Goal: Register for event/course

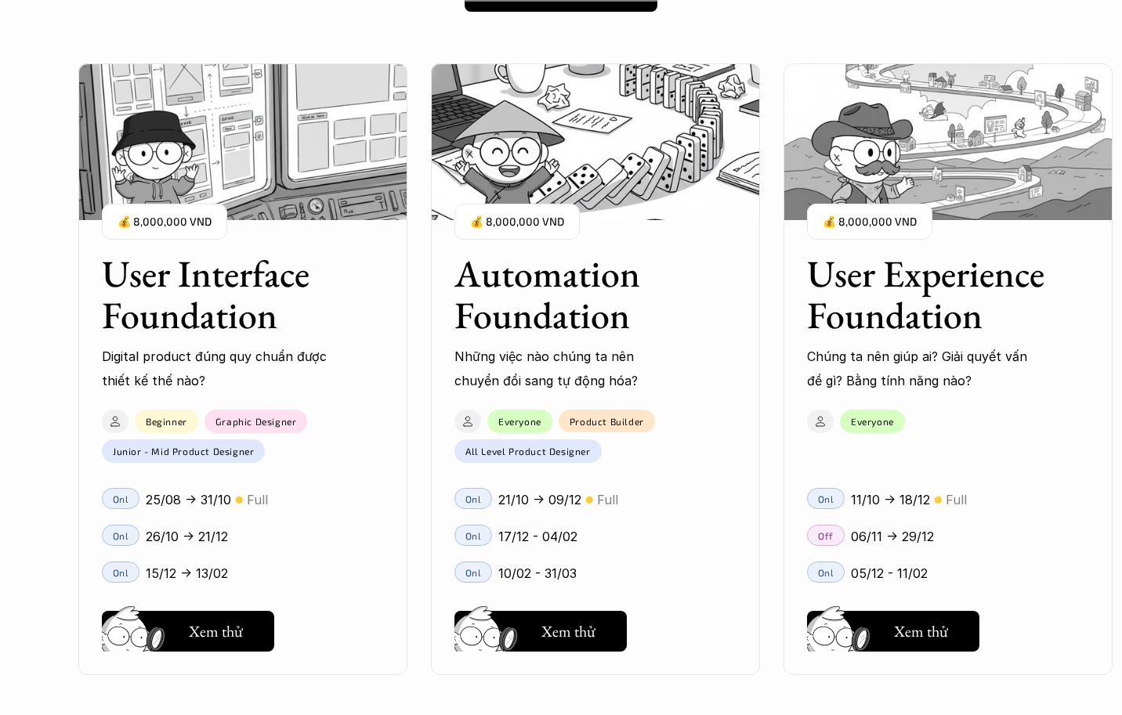
scroll to position [1488, 0]
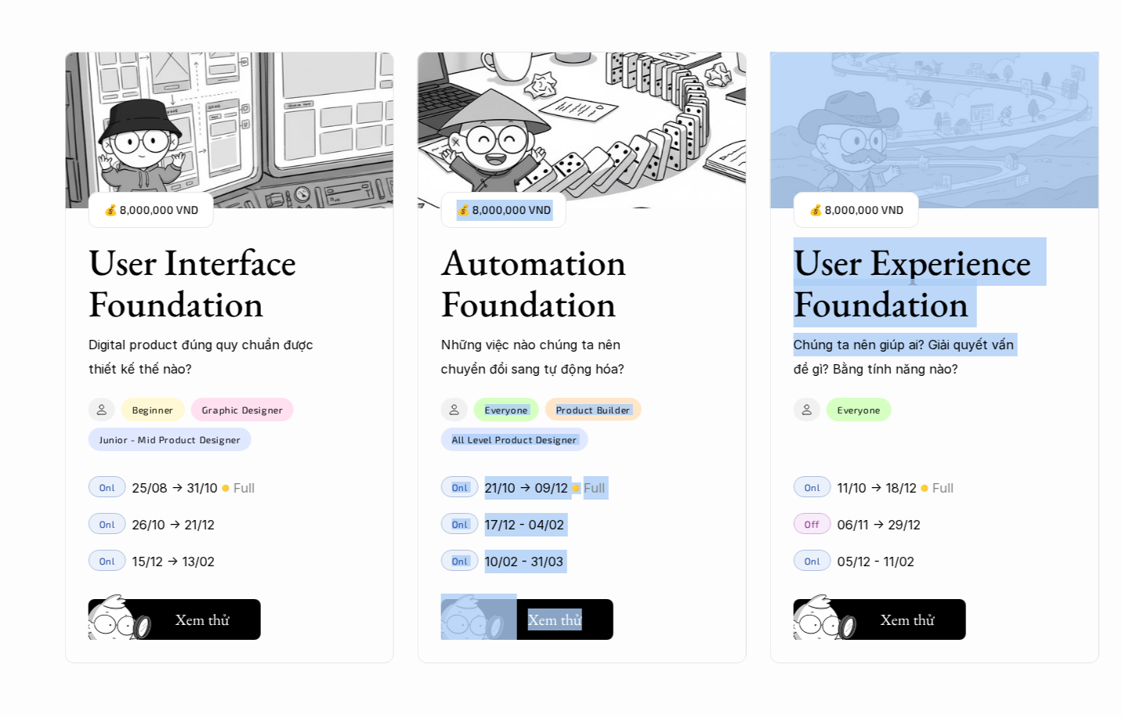
drag, startPoint x: 775, startPoint y: 368, endPoint x: 745, endPoint y: 371, distance: 30.7
click at [745, 371] on div "User Interface Foundation Digital product đúng quy chuẩn được thiết kế thế nào?…" at bounding box center [560, 357] width 965 height 715
click at [756, 416] on div "User Interface Foundation Digital product đúng quy chuẩn được thiết kế thế nào?…" at bounding box center [934, 357] width 1739 height 715
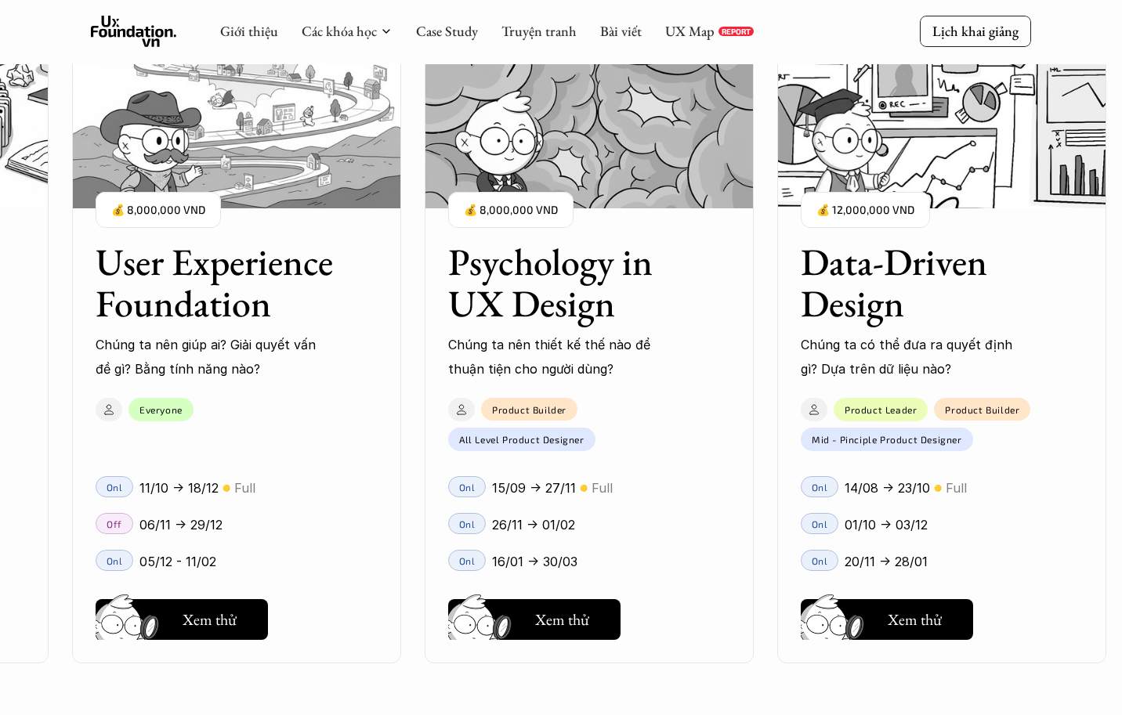
scroll to position [1880, 0]
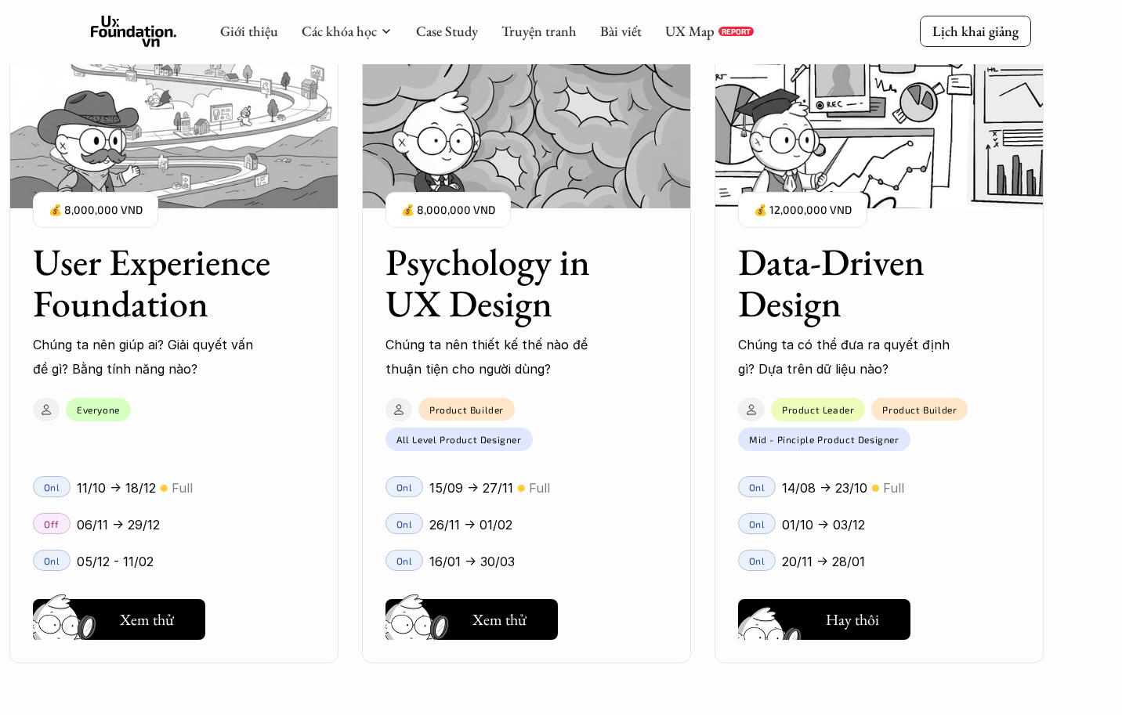
click at [833, 620] on h5 "Xem thử" at bounding box center [852, 623] width 54 height 22
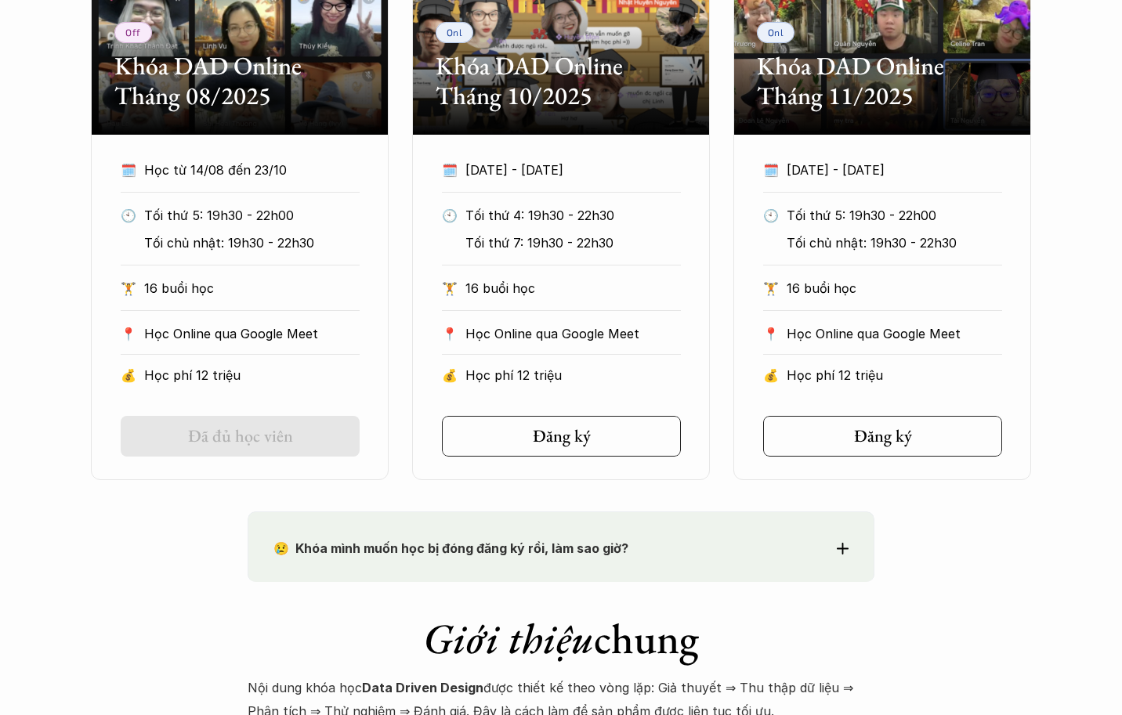
scroll to position [1253, 0]
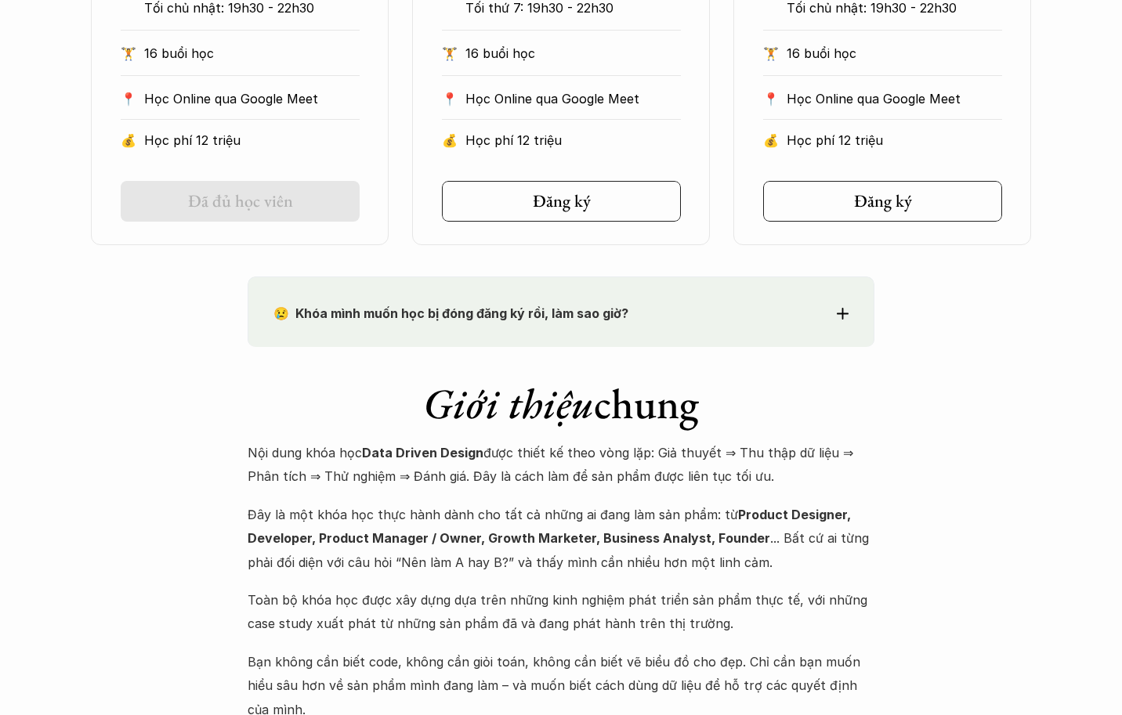
click at [687, 318] on p "😢 Khóa mình muốn học bị đóng đăng ký rồi, làm sao giờ?" at bounding box center [532, 313] width 518 height 23
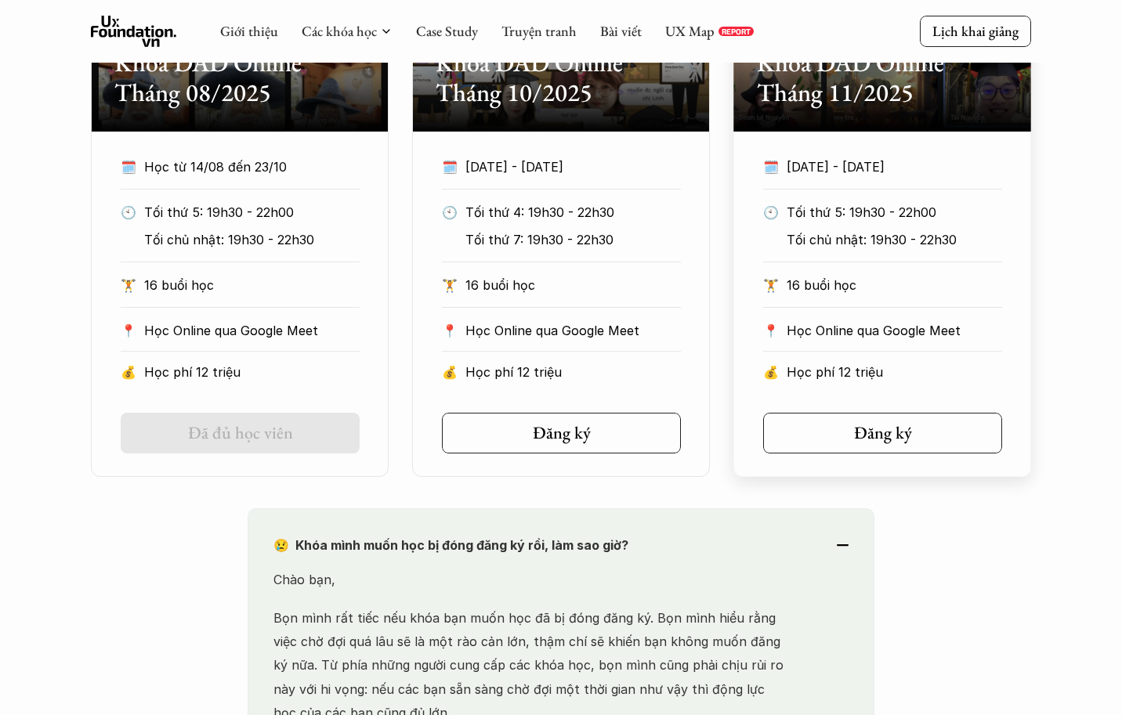
scroll to position [1018, 0]
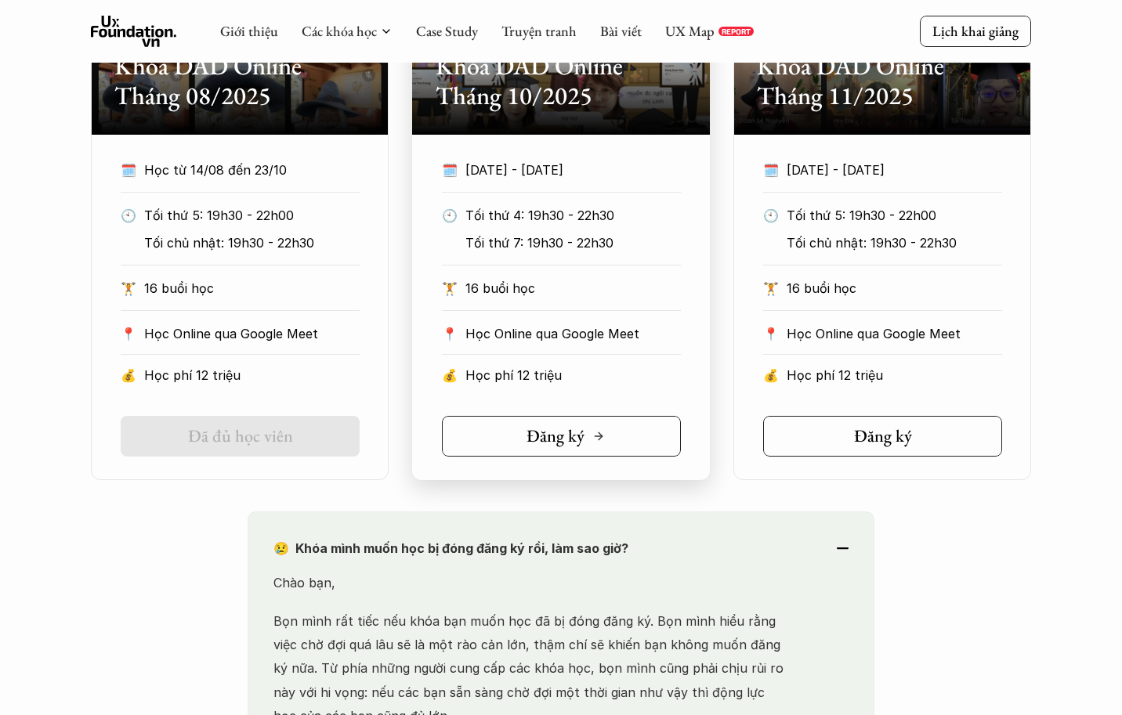
click at [605, 431] on link "Đăng ký" at bounding box center [561, 436] width 239 height 41
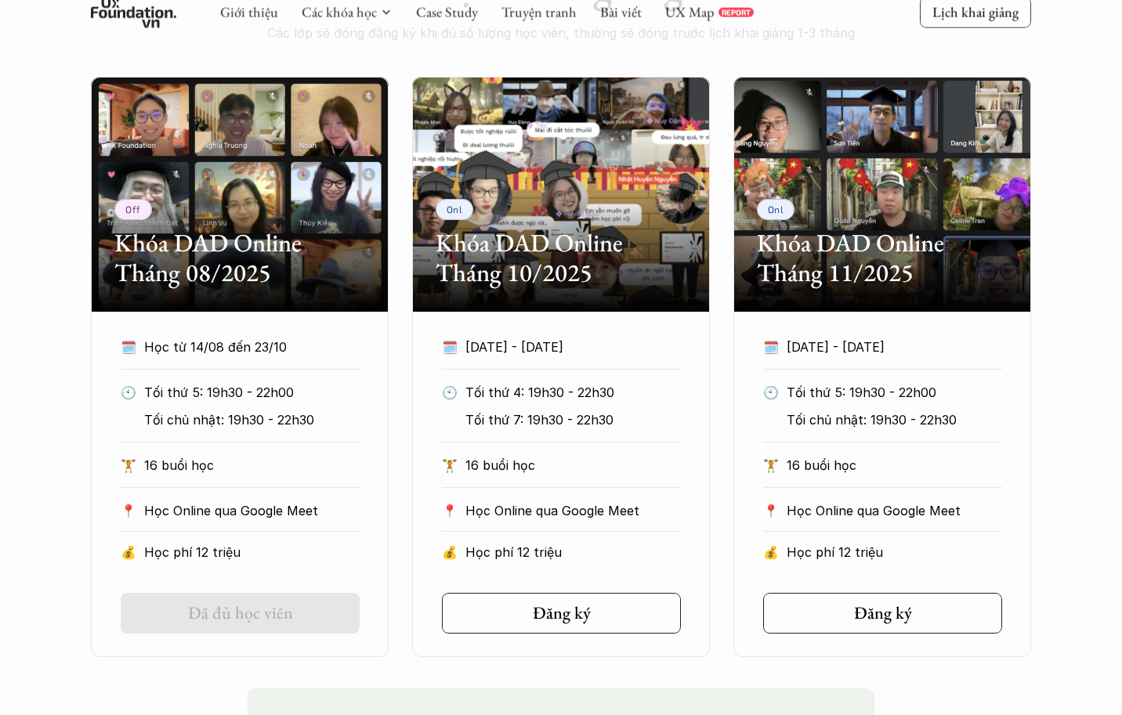
scroll to position [862, 0]
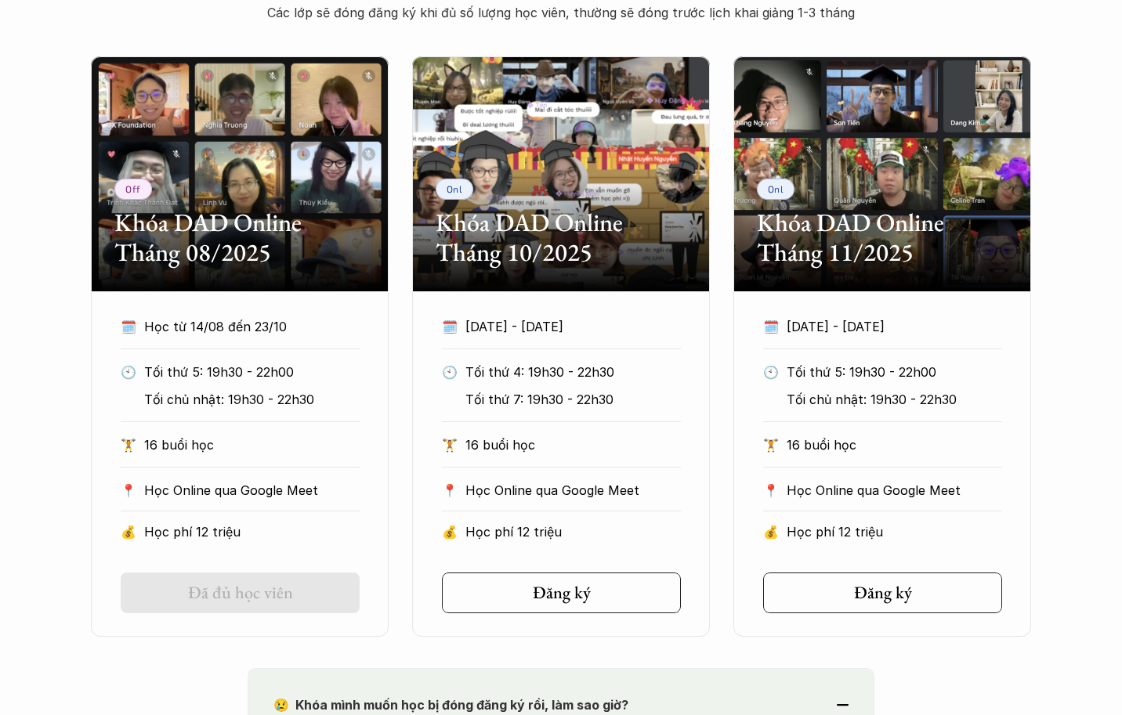
click at [724, 414] on div "Off Khóa DAD Online Tháng 08/2025 🗓️ Học từ 14/08 đến 23/10 🕙 Tối thứ 5: 19h30 …" at bounding box center [561, 346] width 940 height 580
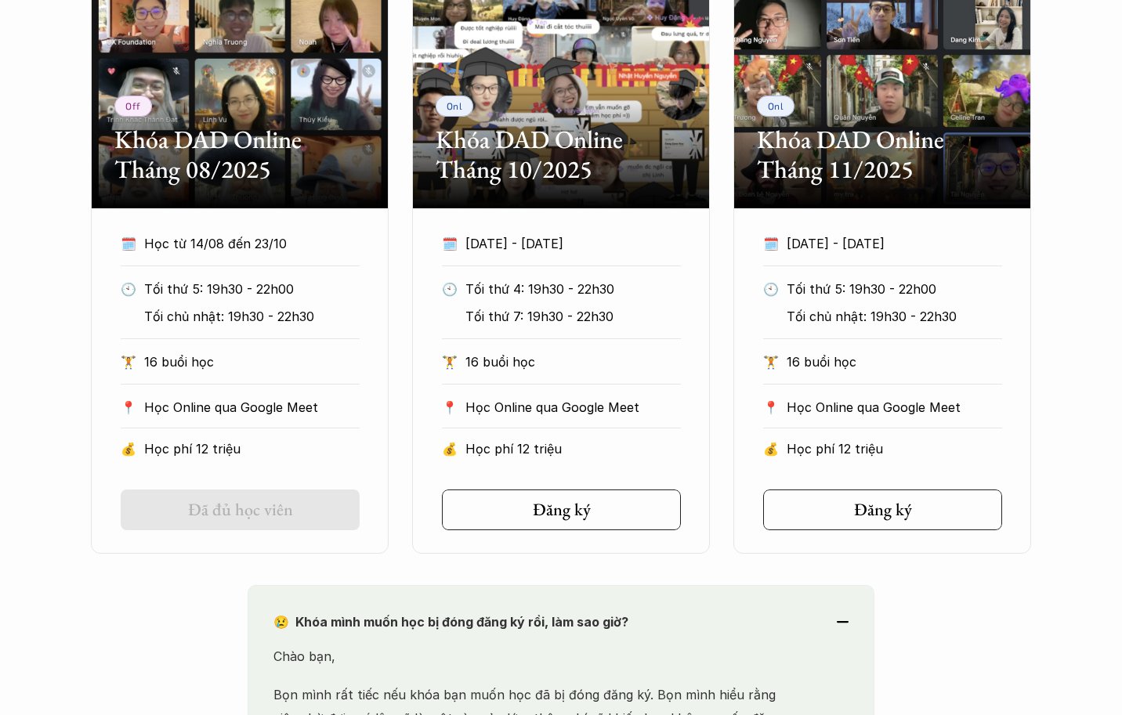
scroll to position [1018, 0]
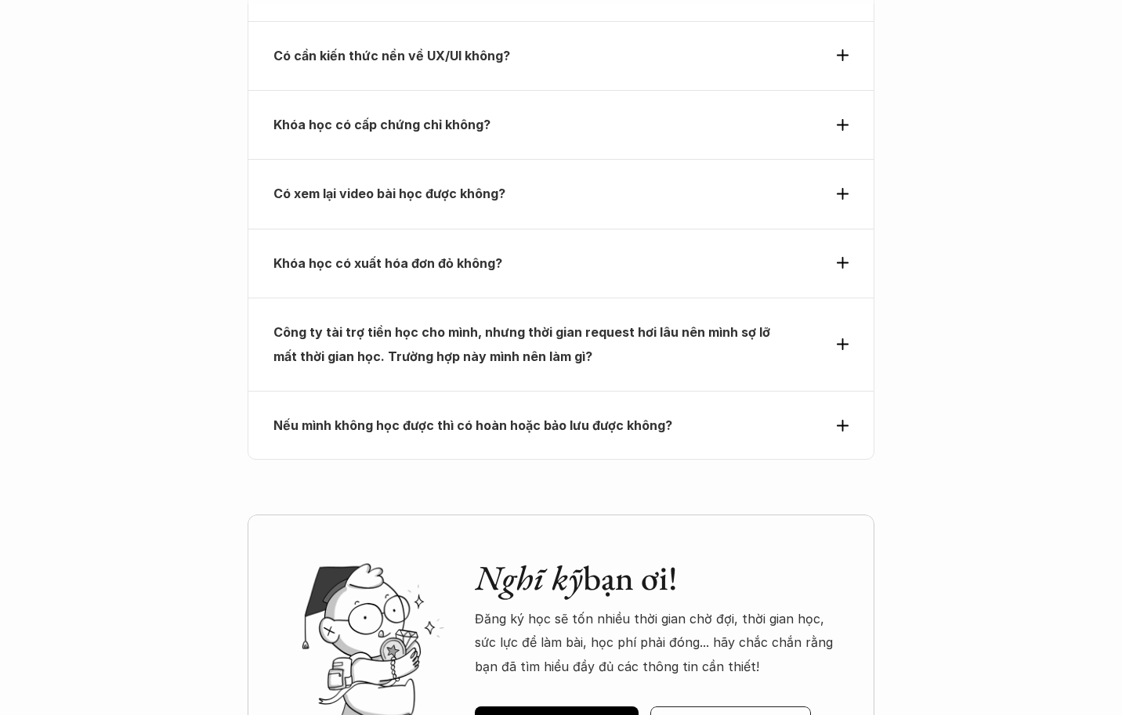
scroll to position [6404, 0]
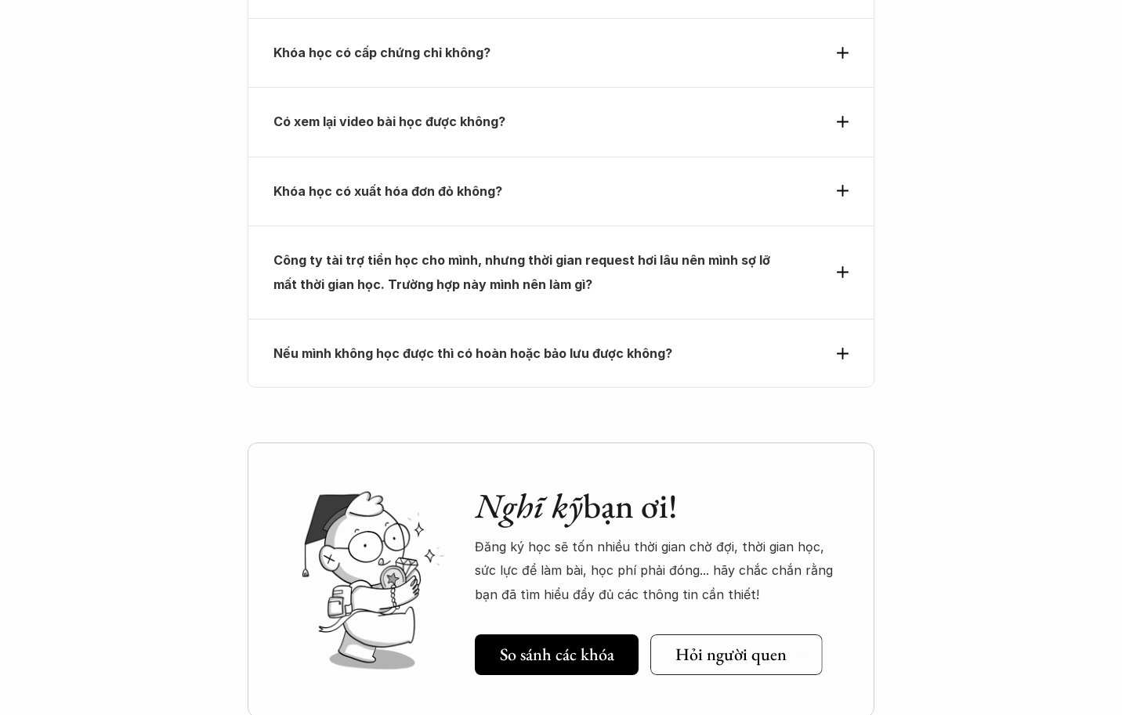
click at [775, 645] on h5 "Hỏi người quen" at bounding box center [730, 655] width 111 height 20
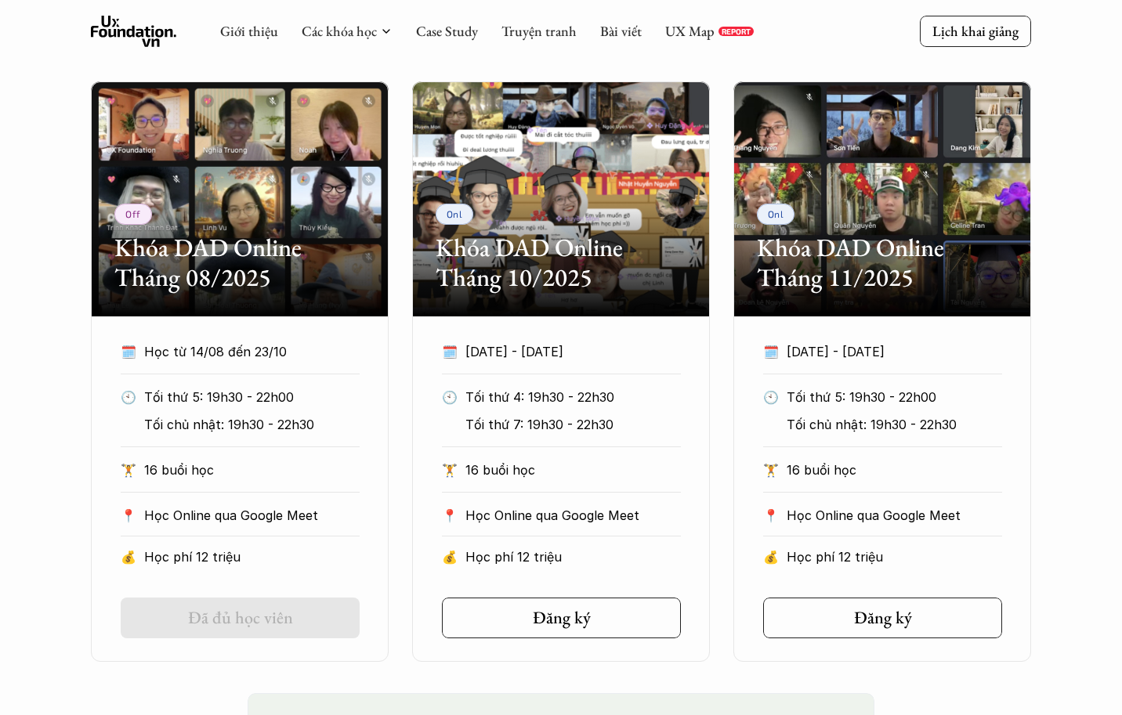
scroll to position [829, 0]
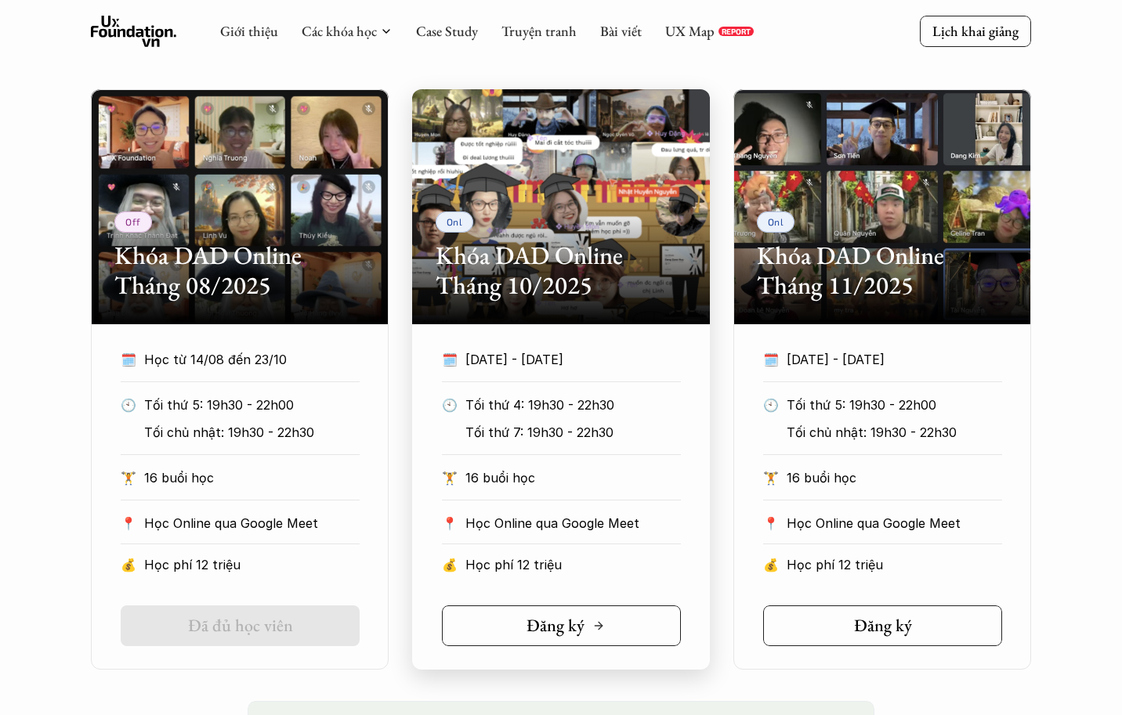
click at [616, 623] on link "Đăng ký" at bounding box center [561, 625] width 239 height 41
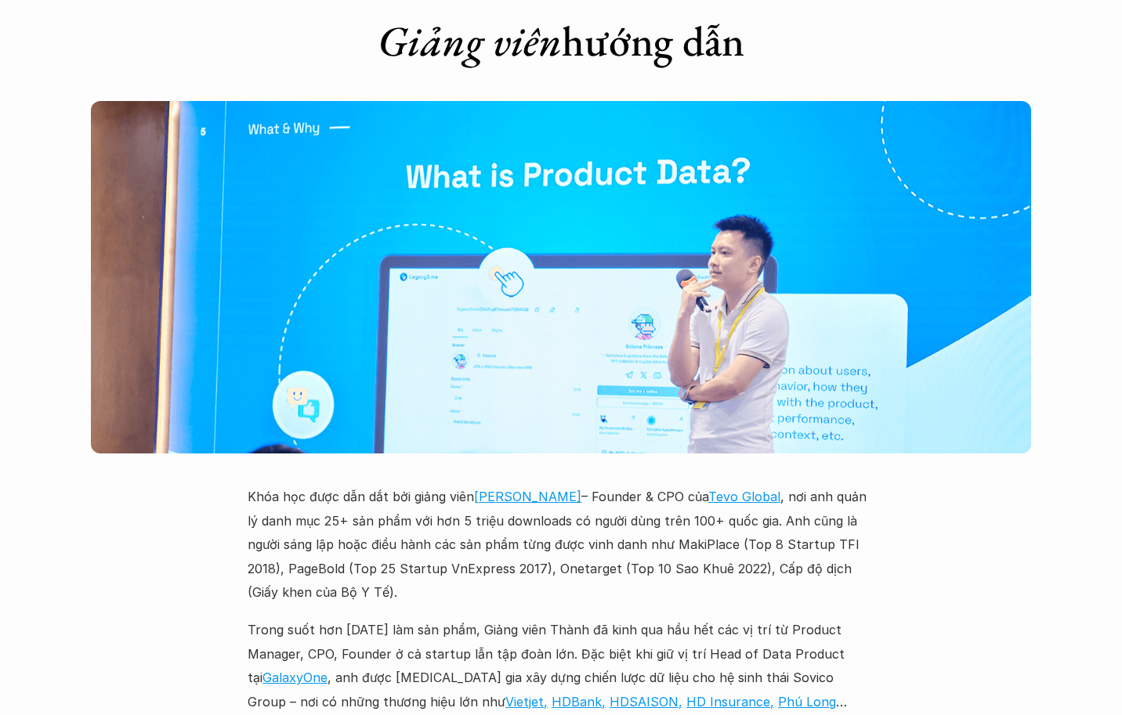
scroll to position [4745, 0]
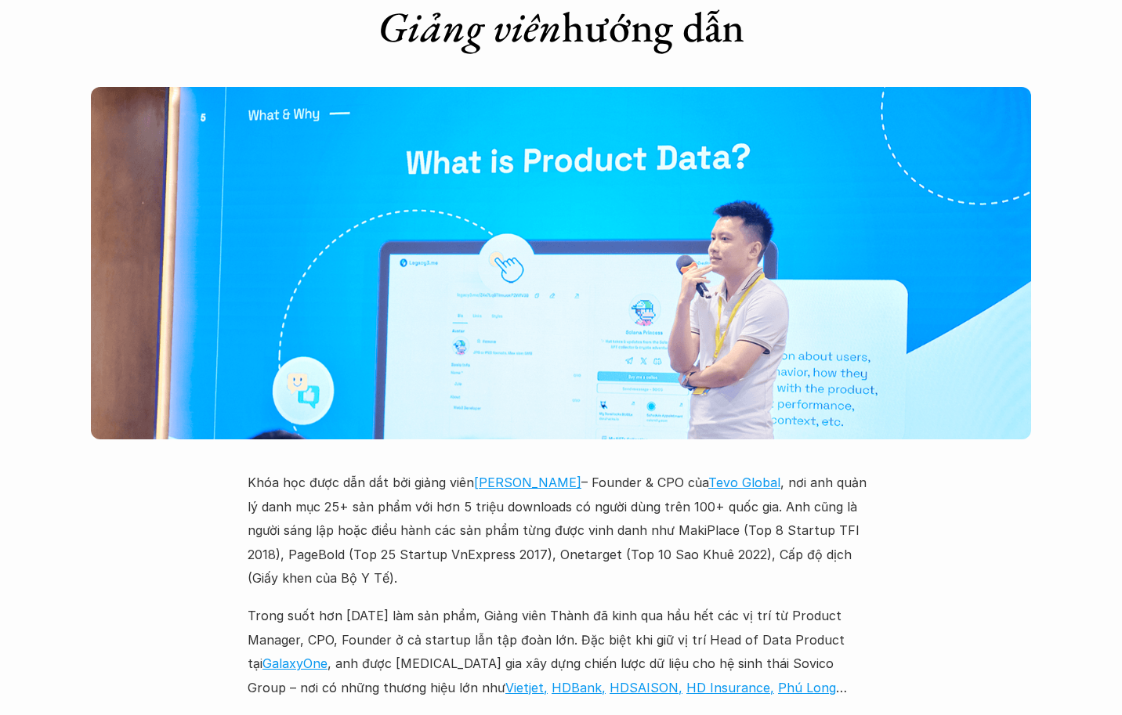
click at [455, 471] on p "Khóa học được dẫn dắt bởi giảng viên Lưu Tiến Thành – Founder & CPO của Tevo Gl…" at bounding box center [560, 530] width 627 height 119
click at [630, 471] on p "Khóa học được dẫn dắt bởi giảng viên Lưu Tiến Thành – Founder & CPO của Tevo Gl…" at bounding box center [560, 530] width 627 height 119
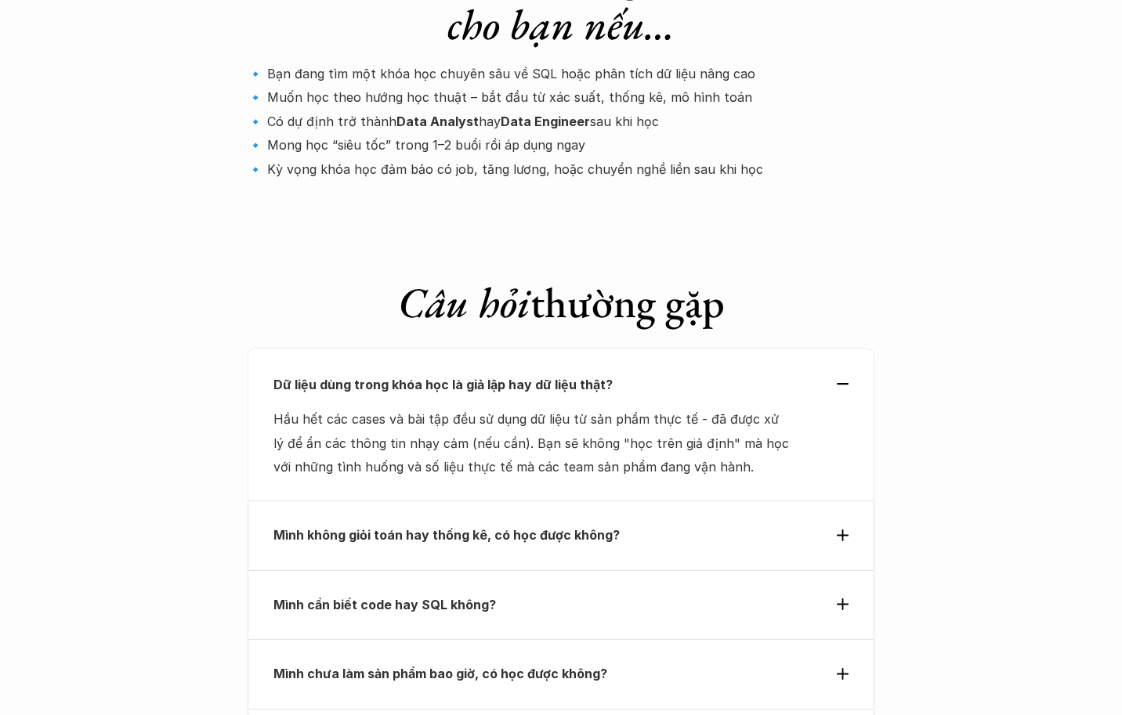
scroll to position [5685, 0]
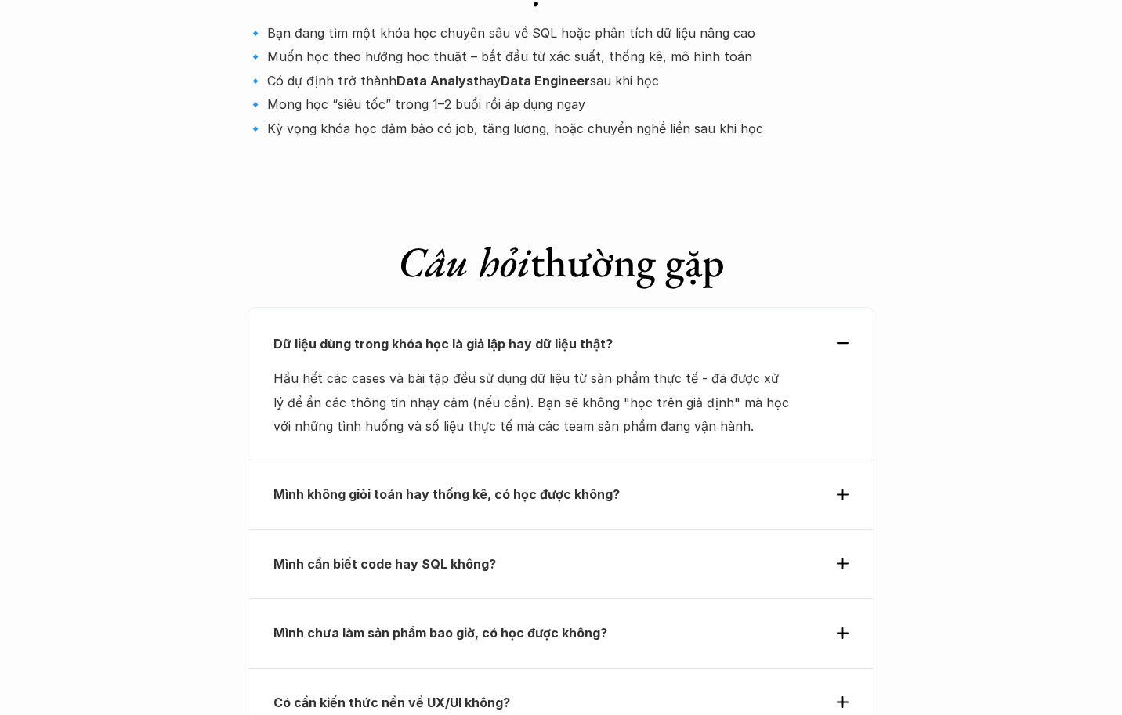
click at [717, 482] on p "Mình không giỏi toán hay thống kê, có học được không?" at bounding box center [532, 493] width 518 height 23
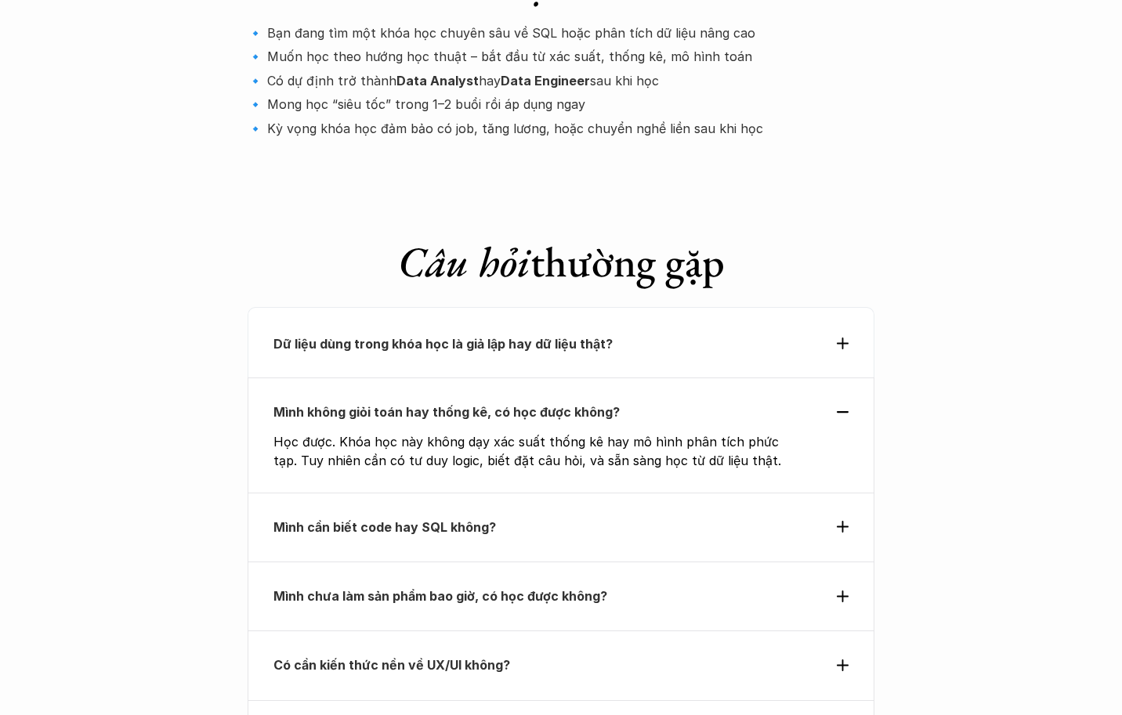
click at [498, 493] on div "Mình cần biết code hay SQL không?" at bounding box center [560, 527] width 627 height 69
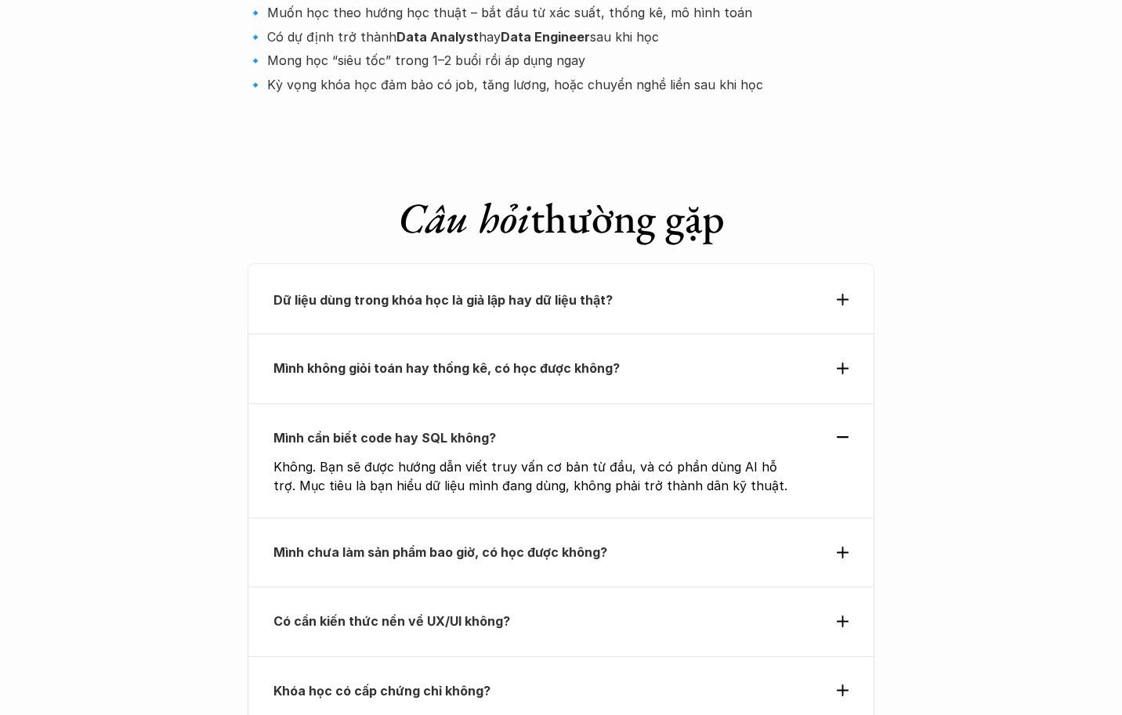
scroll to position [5763, 0]
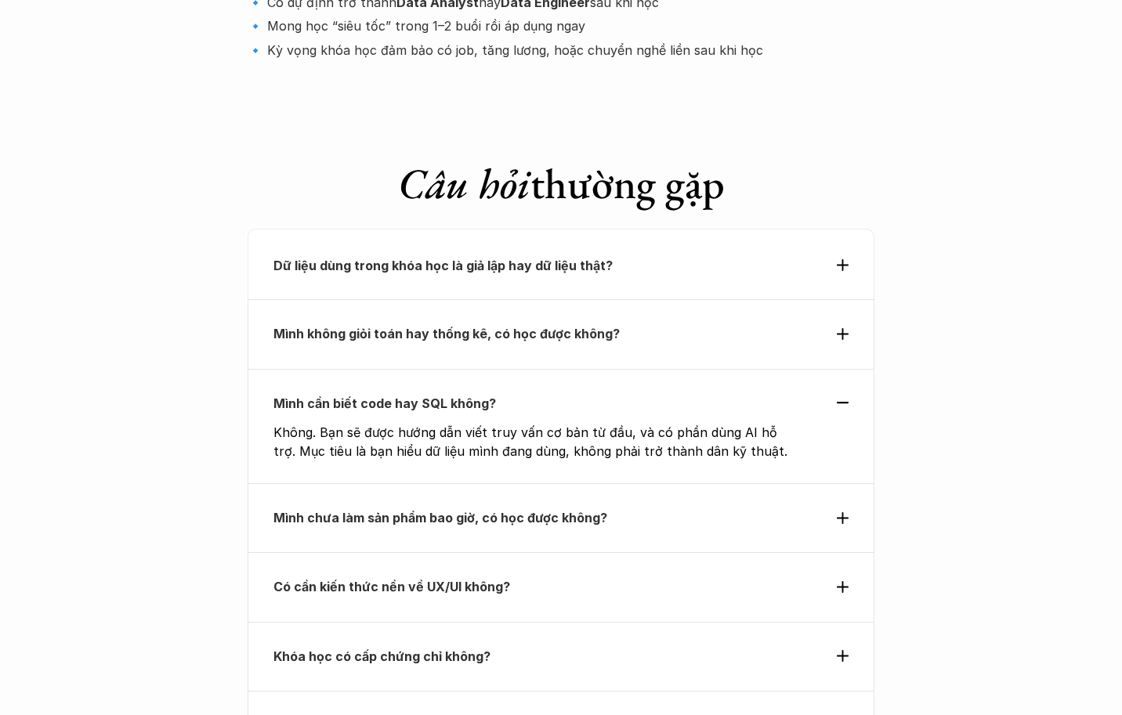
click at [519, 510] on strong "Mình chưa làm sản phẩm bao giờ, có học được không?" at bounding box center [440, 518] width 334 height 16
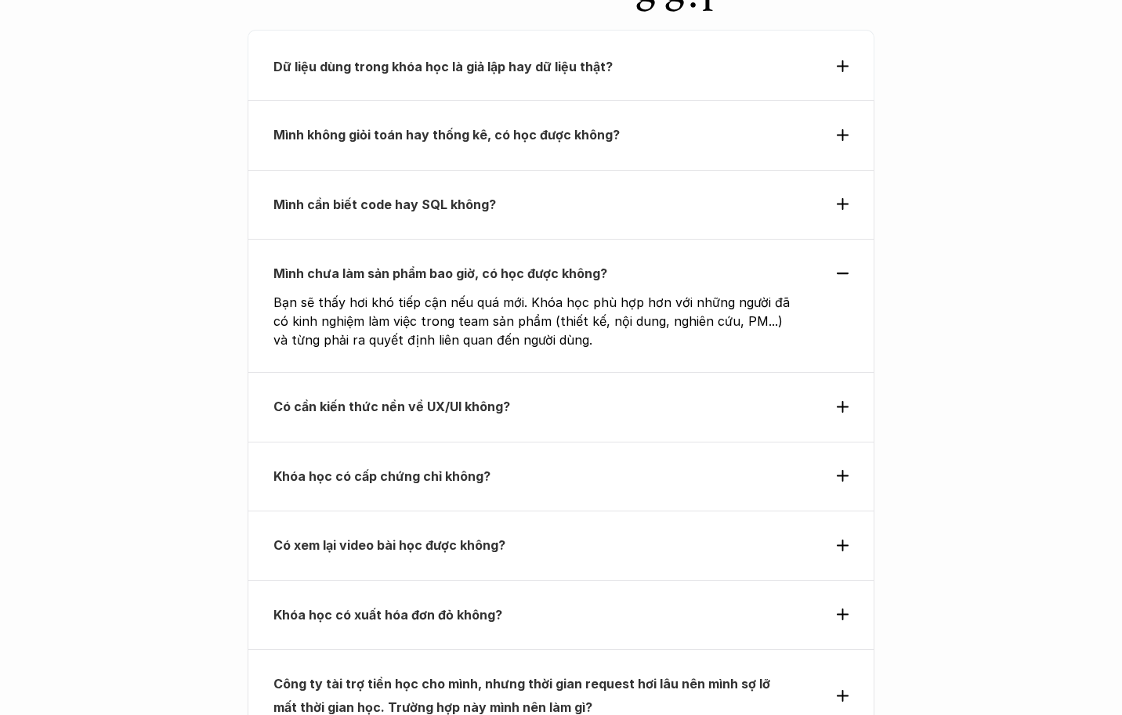
scroll to position [6014, 0]
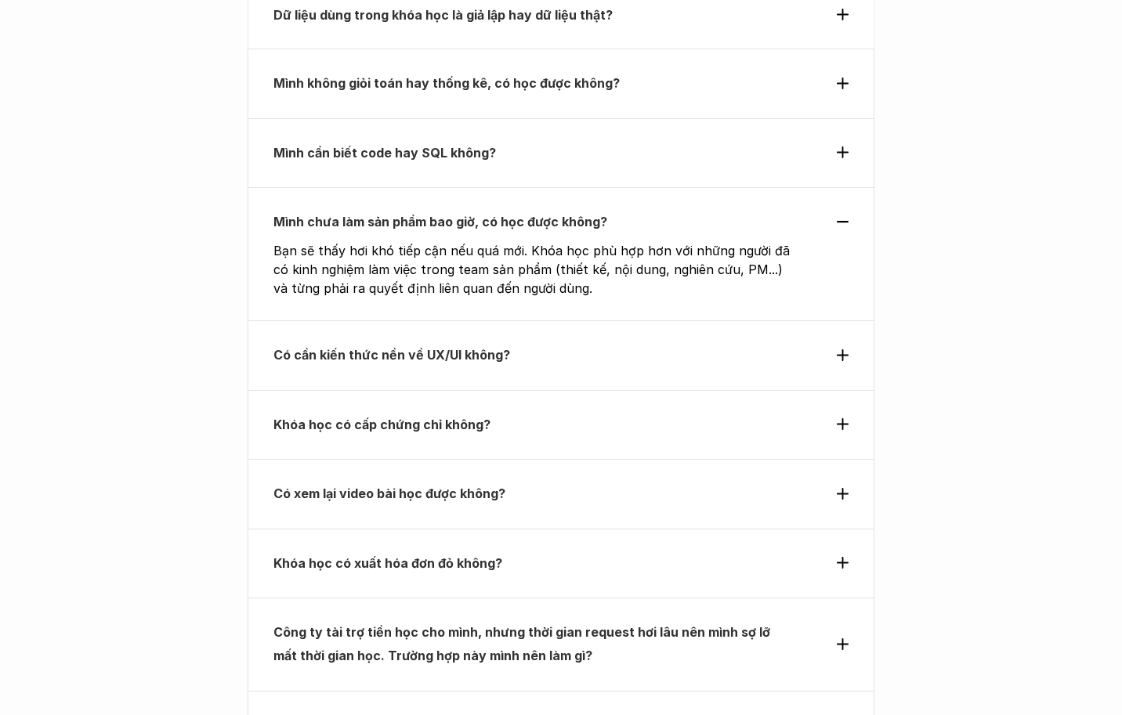
click at [464, 624] on strong "Công ty tài trợ tiền học cho mình, nhưng thời gian request hơi lâu nên mình sợ …" at bounding box center [523, 643] width 500 height 39
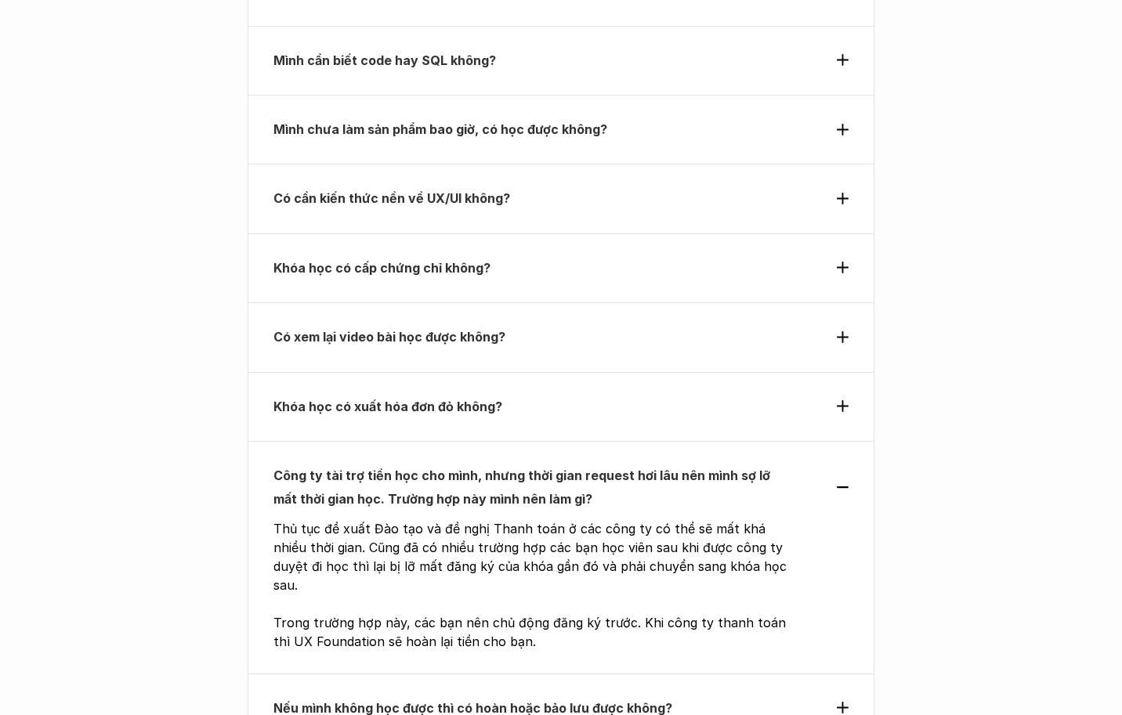
scroll to position [6147, 0]
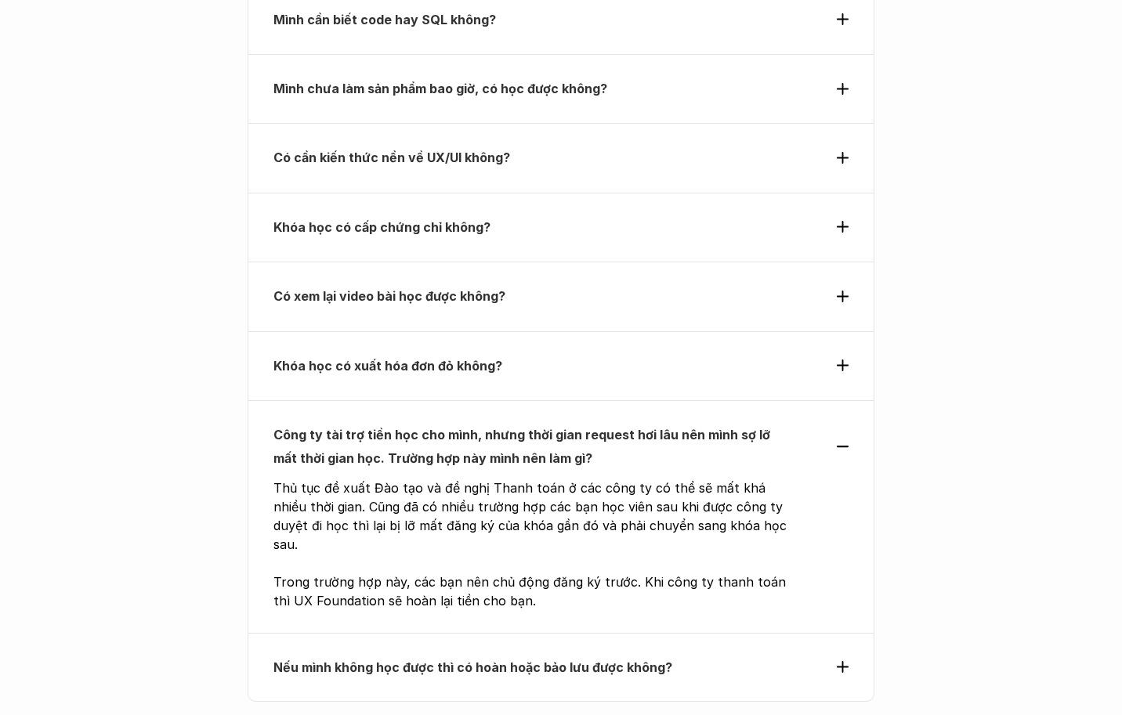
click at [692, 656] on p "Nếu mình không học được thì có hoàn hoặc bảo lưu được không?" at bounding box center [532, 667] width 518 height 23
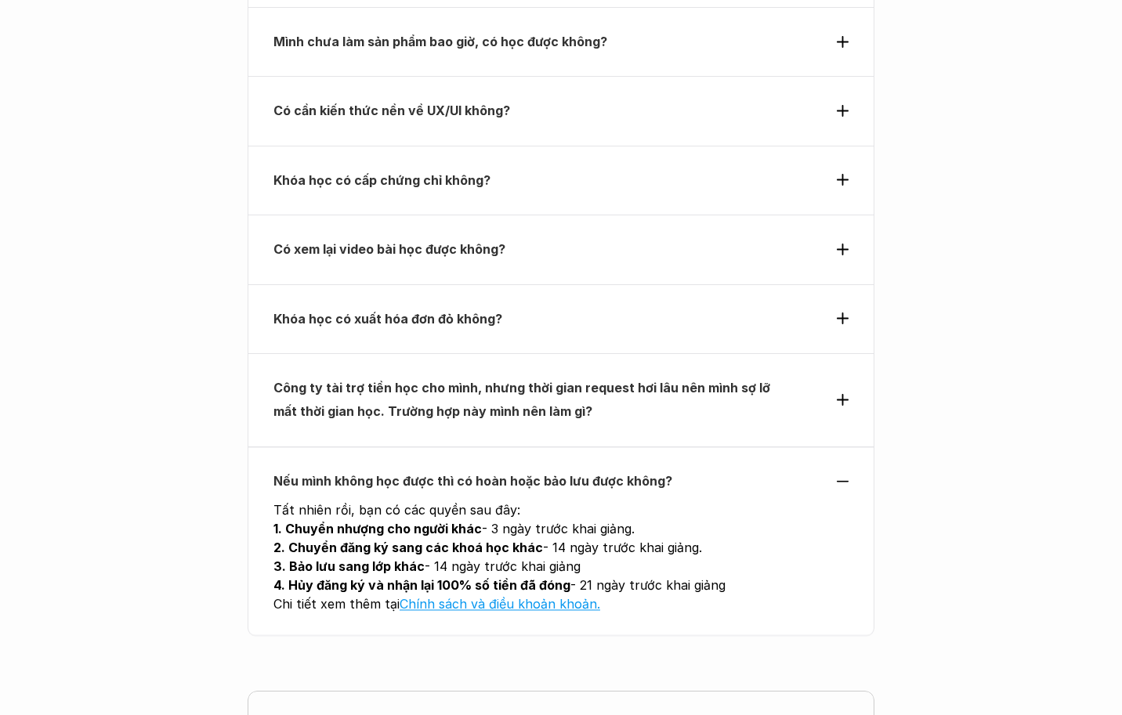
scroll to position [6196, 0]
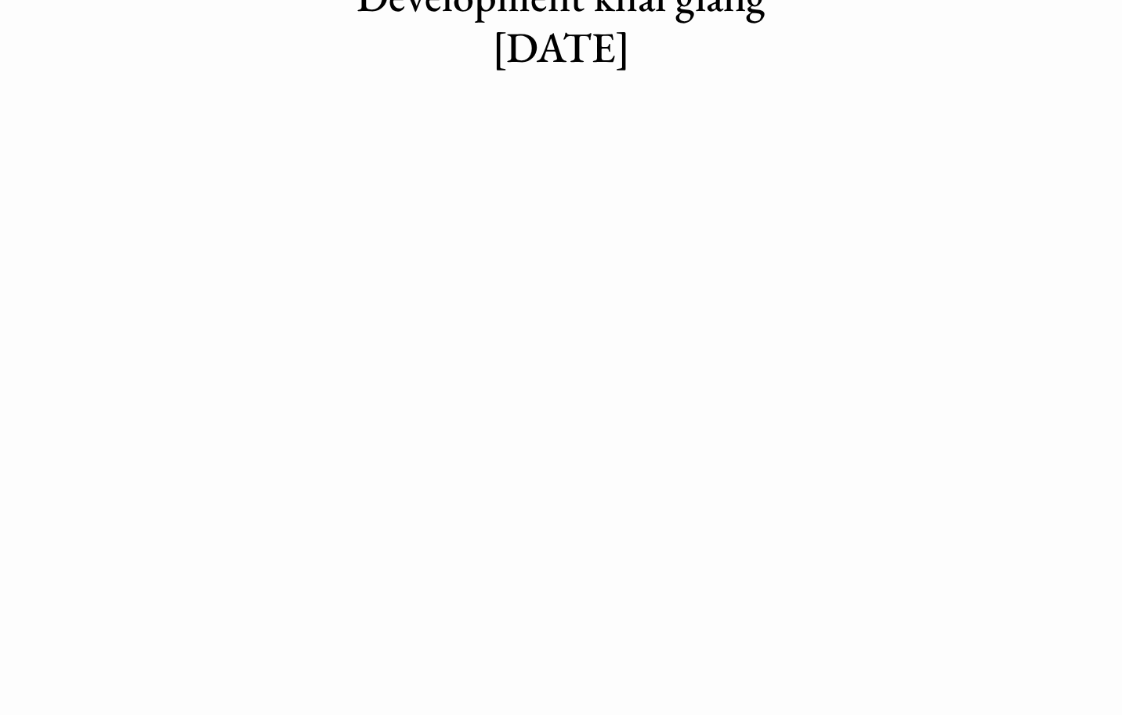
scroll to position [313, 0]
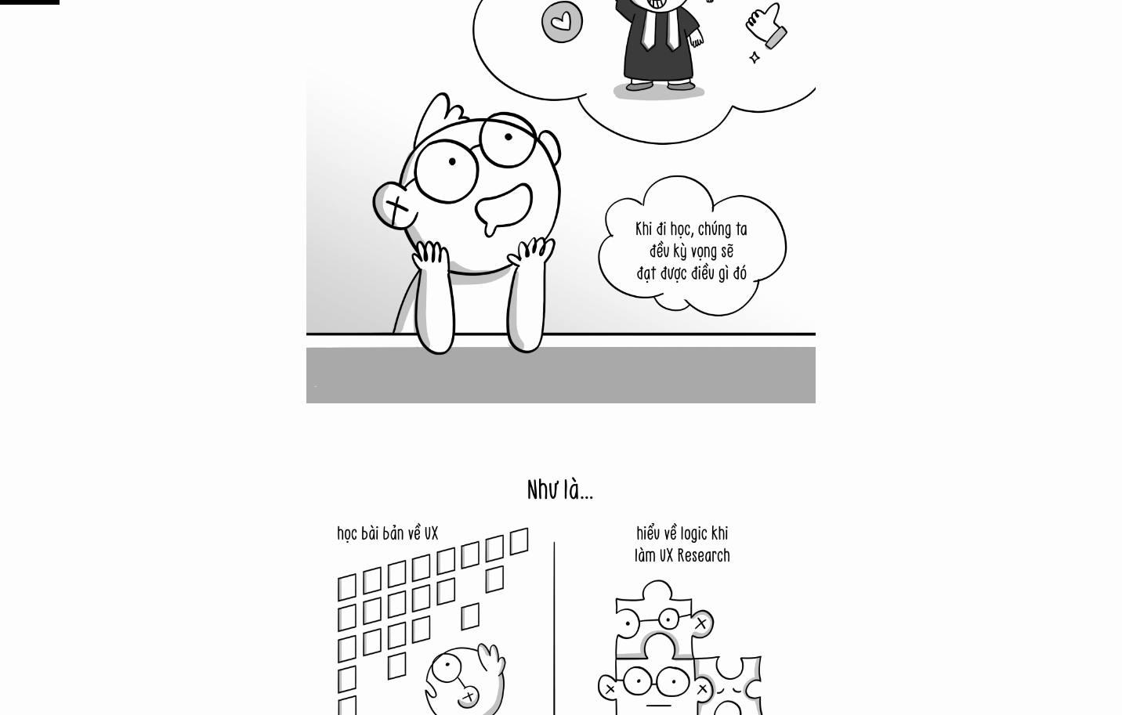
scroll to position [940, 0]
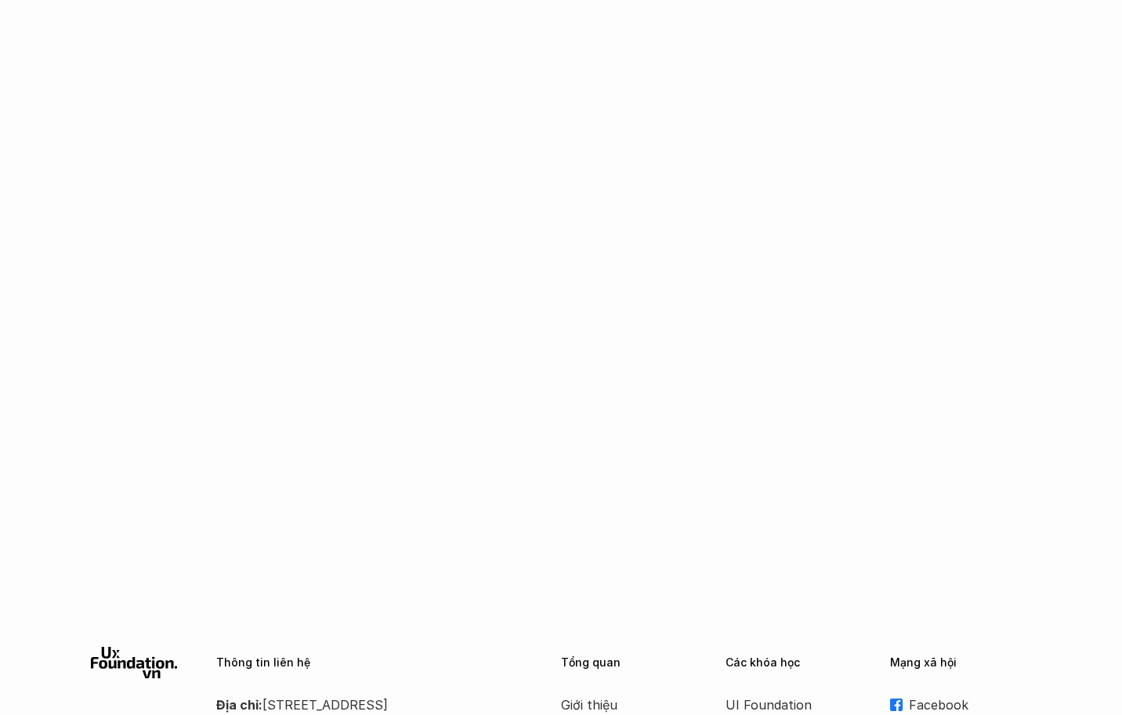
scroll to position [970, 0]
